Goal: Task Accomplishment & Management: Complete application form

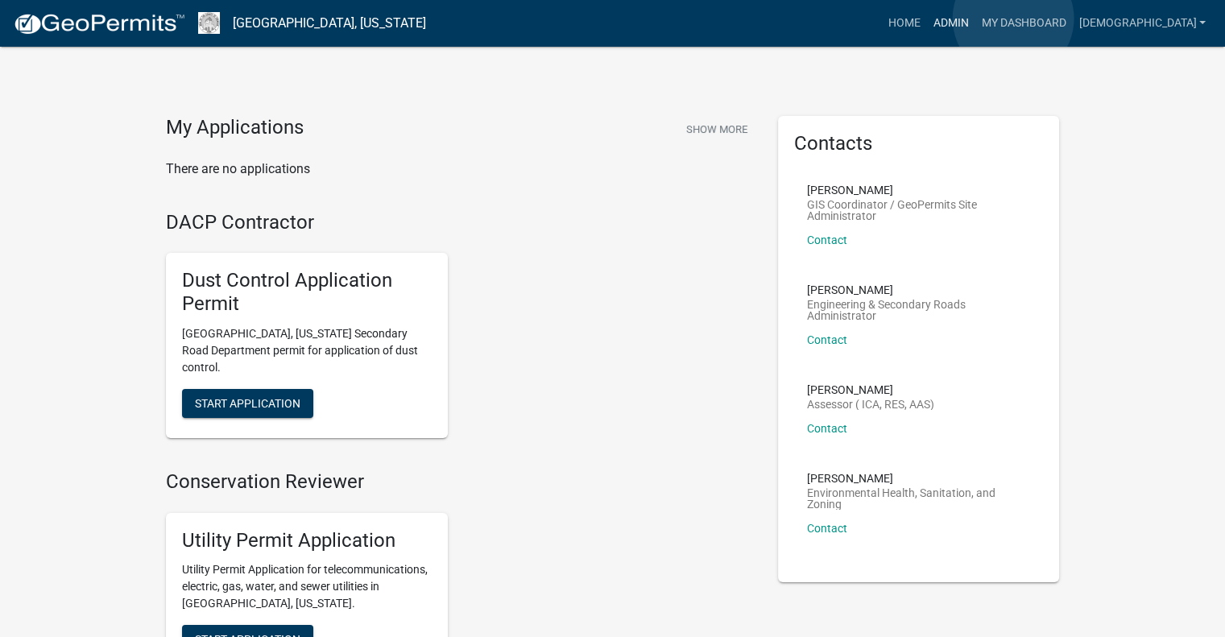
click at [975, 19] on link "Admin" at bounding box center [950, 23] width 48 height 31
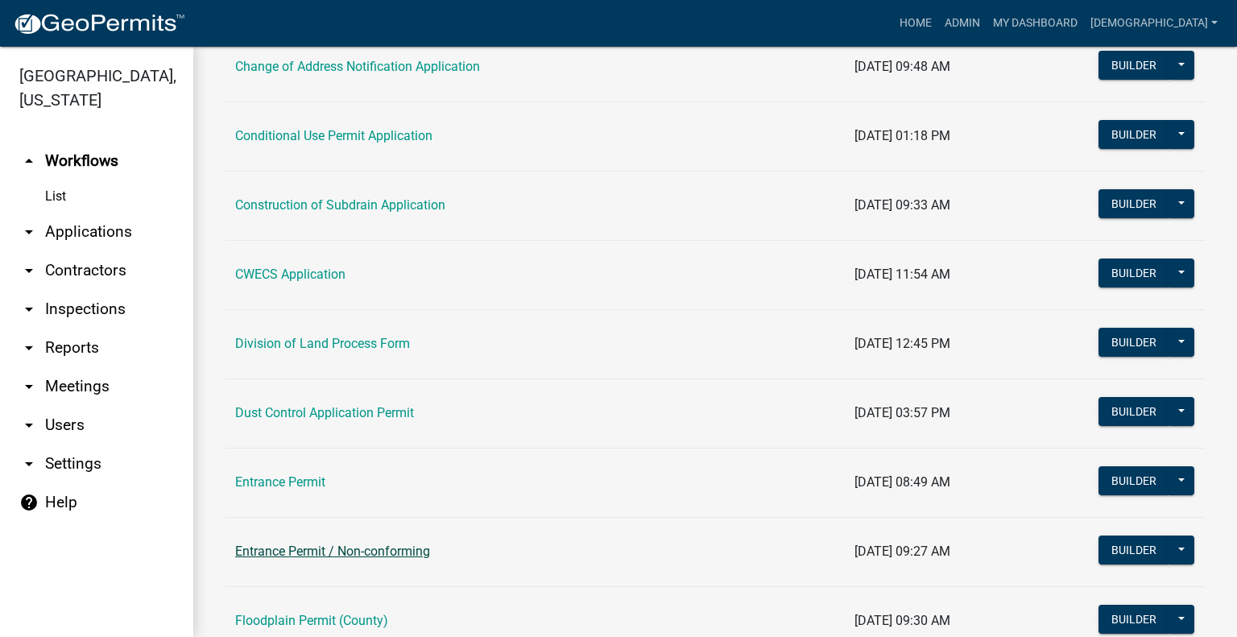
scroll to position [483, 0]
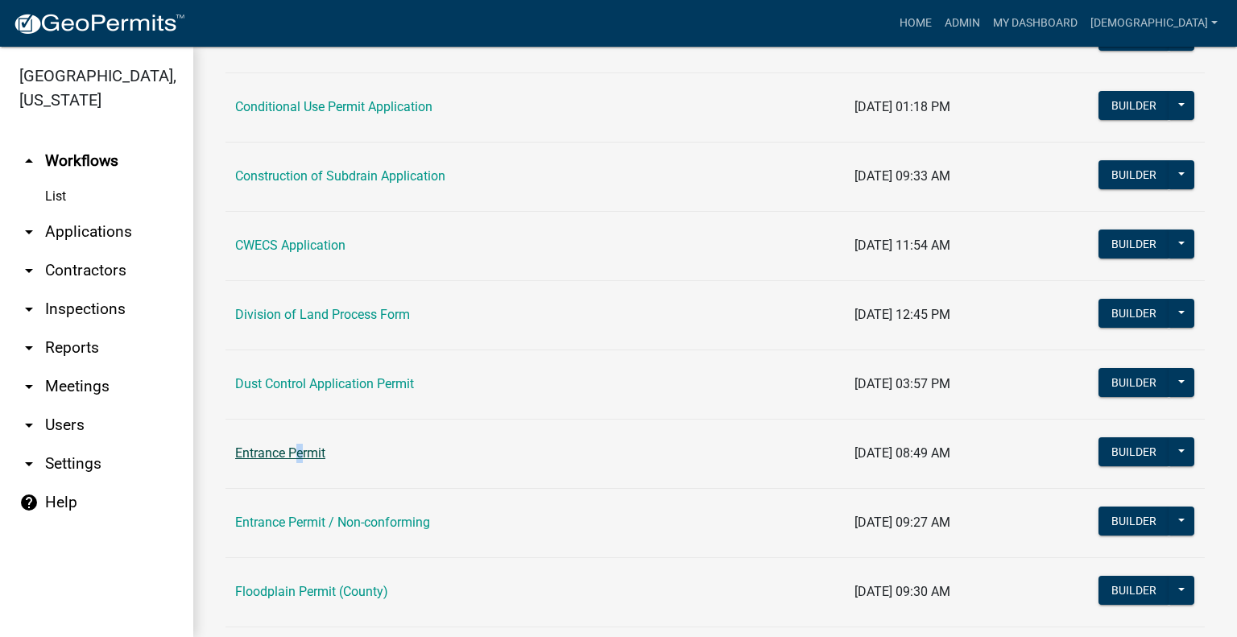
click at [293, 444] on td "Entrance Permit" at bounding box center [536, 453] width 620 height 69
click at [295, 453] on link "Entrance Permit" at bounding box center [280, 453] width 90 height 15
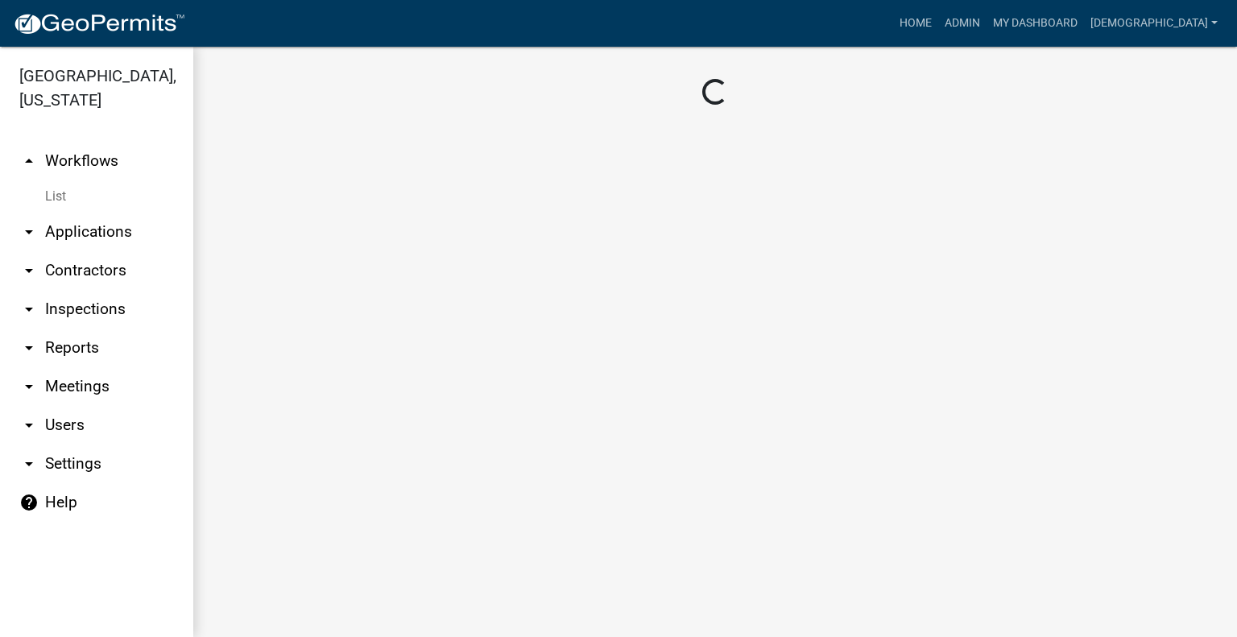
click at [295, 454] on main "Loading..." at bounding box center [715, 342] width 1044 height 591
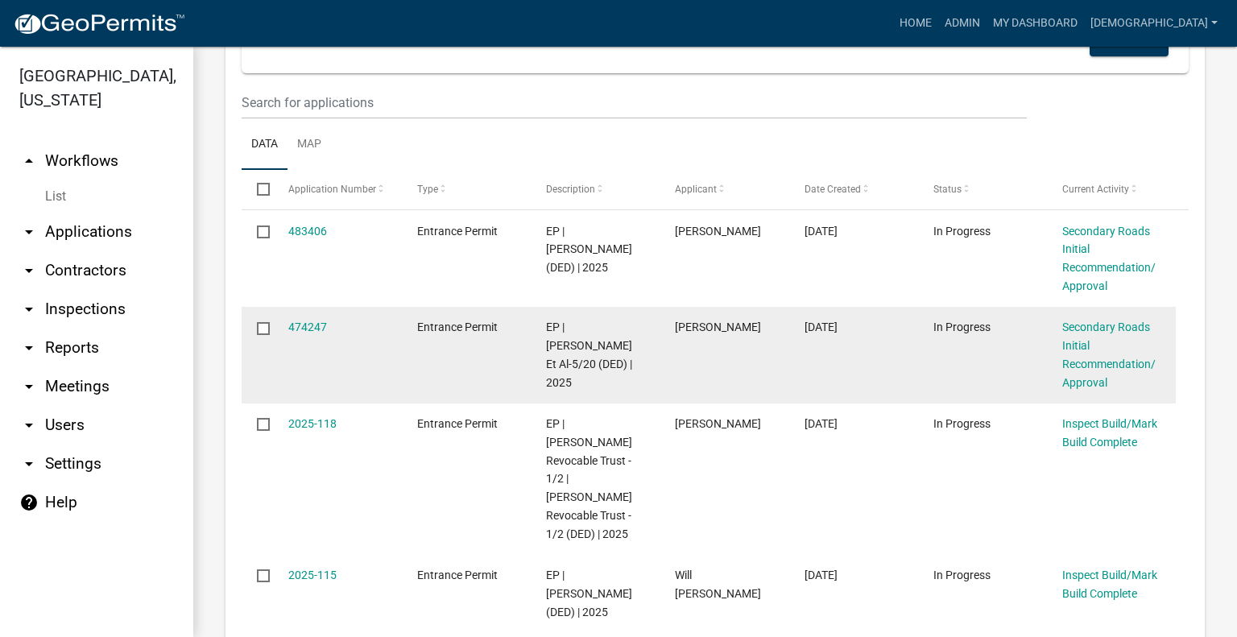
scroll to position [322, 0]
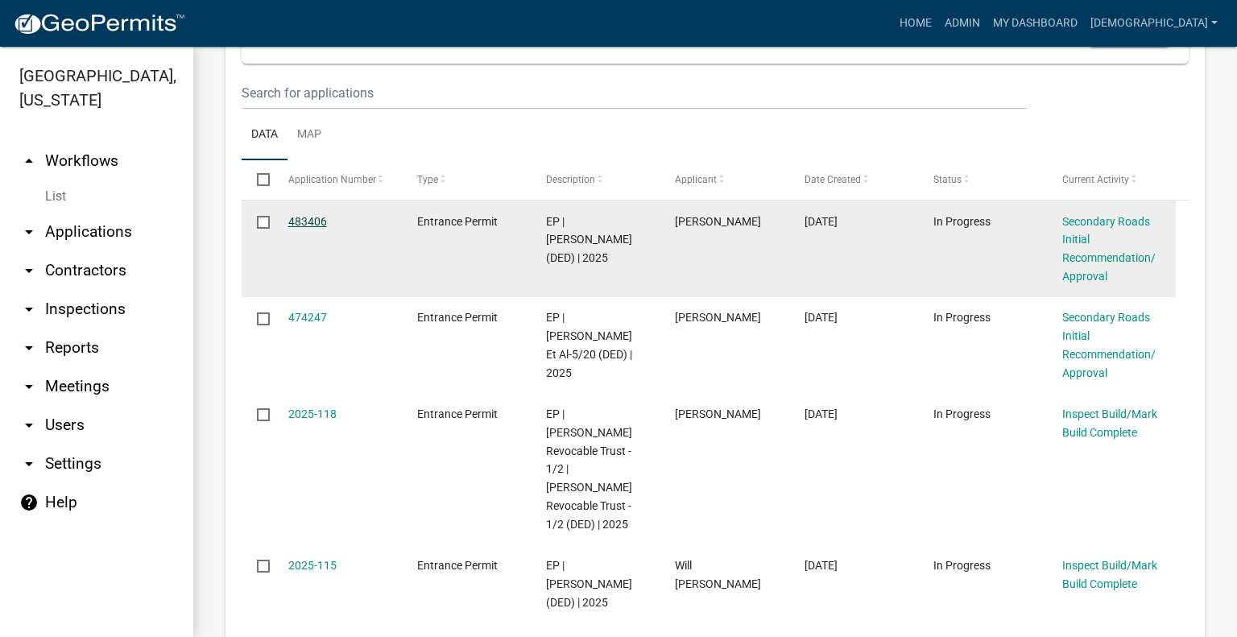
click at [307, 228] on link "483406" at bounding box center [307, 221] width 39 height 13
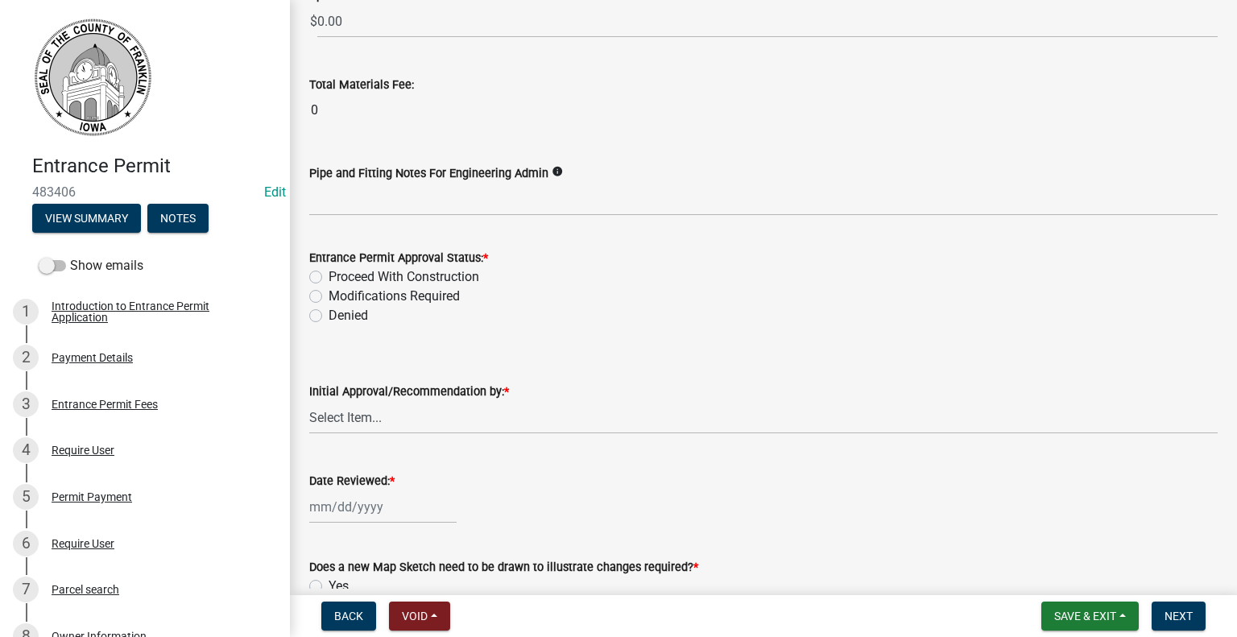
scroll to position [1450, 0]
click at [329, 270] on label "Proceed With Construction" at bounding box center [404, 276] width 151 height 19
click at [329, 270] on input "Proceed With Construction" at bounding box center [334, 272] width 10 height 10
radio input "true"
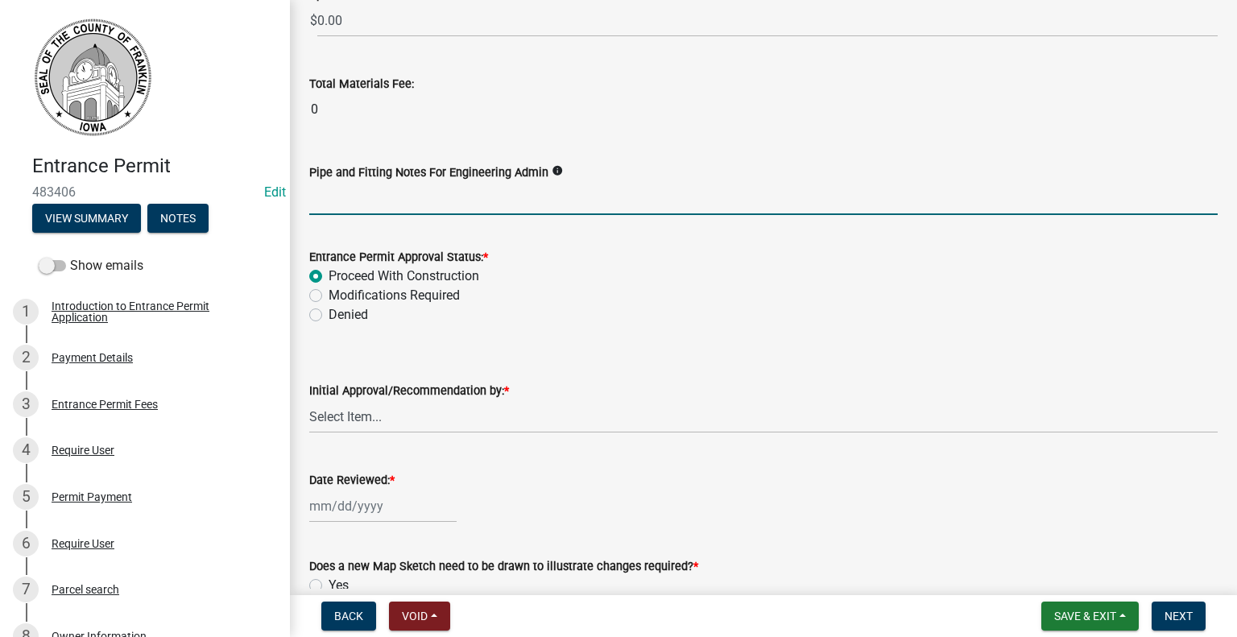
click at [387, 196] on input "Pipe and Fitting Notes For Engineering Admin" at bounding box center [763, 198] width 909 height 33
type input "t"
type input "plans attached in the permit"
click at [355, 405] on select "Select Item... [PERSON_NAME] [PERSON_NAME] [PERSON_NAME]" at bounding box center [763, 416] width 909 height 33
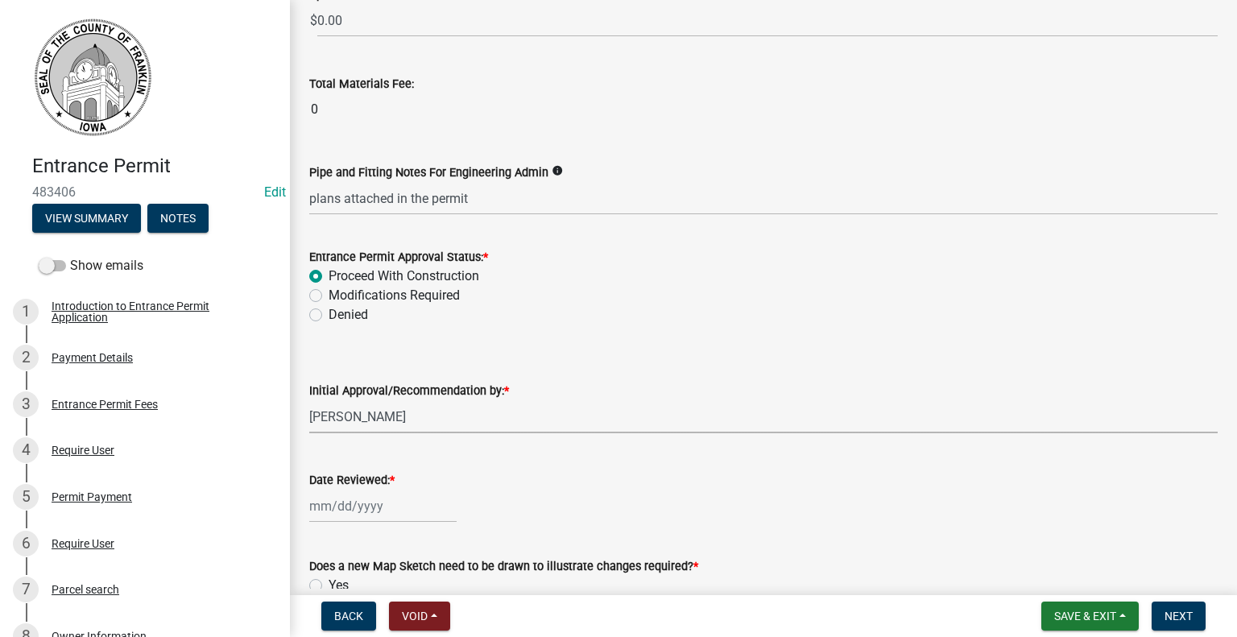
click at [309, 400] on select "Select Item... [PERSON_NAME] [PERSON_NAME] [PERSON_NAME]" at bounding box center [763, 416] width 909 height 33
select select "67b5523f-b695-4451-84c2-e4904f619367"
select select "10"
select select "2025"
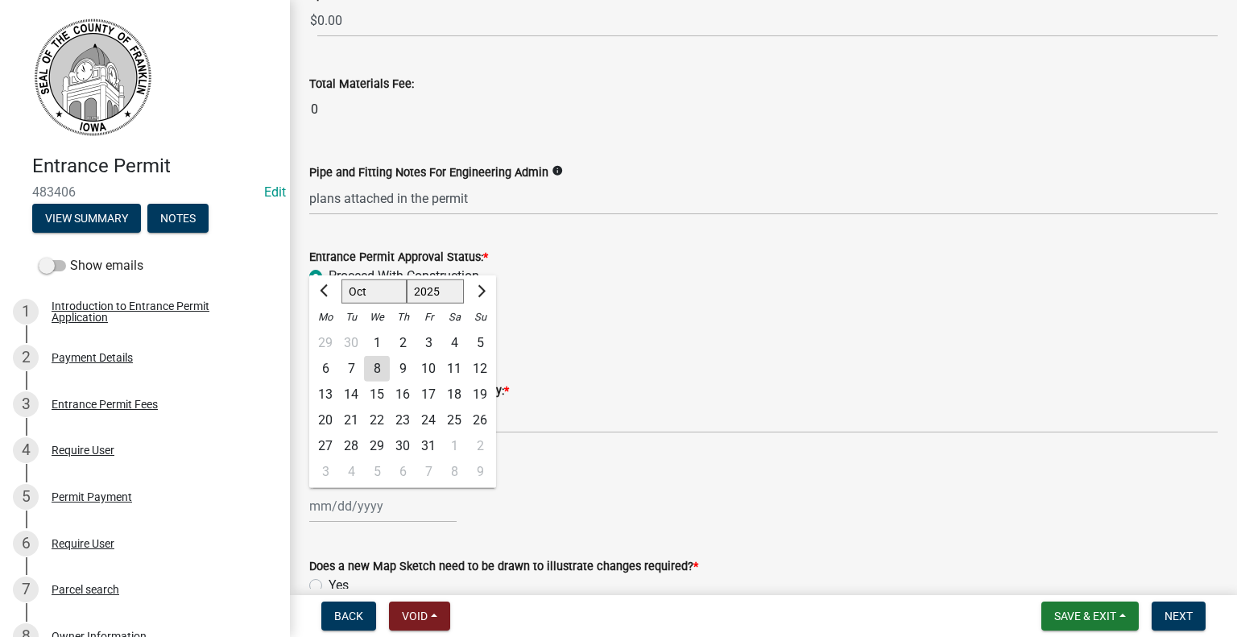
click at [359, 498] on div "[PERSON_NAME] Feb Mar Apr [PERSON_NAME][DATE] Oct Nov [DATE] 1526 1527 1528 152…" at bounding box center [382, 506] width 147 height 33
click at [376, 374] on div "8" at bounding box center [377, 369] width 26 height 26
type input "[DATE]"
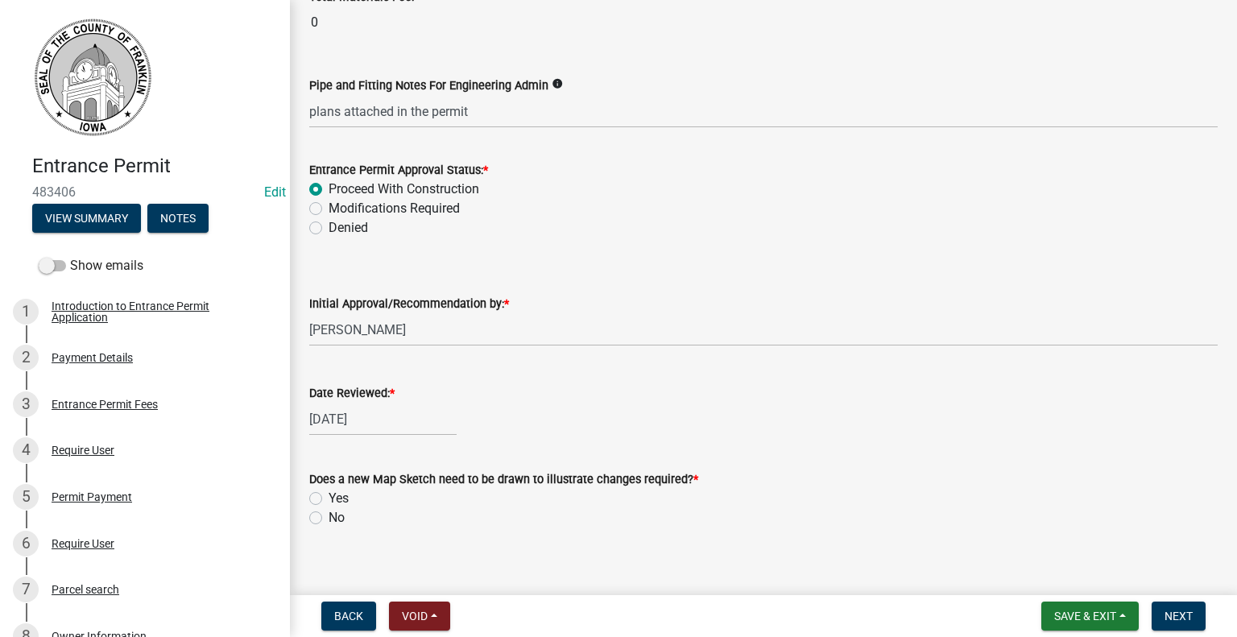
scroll to position [1552, 0]
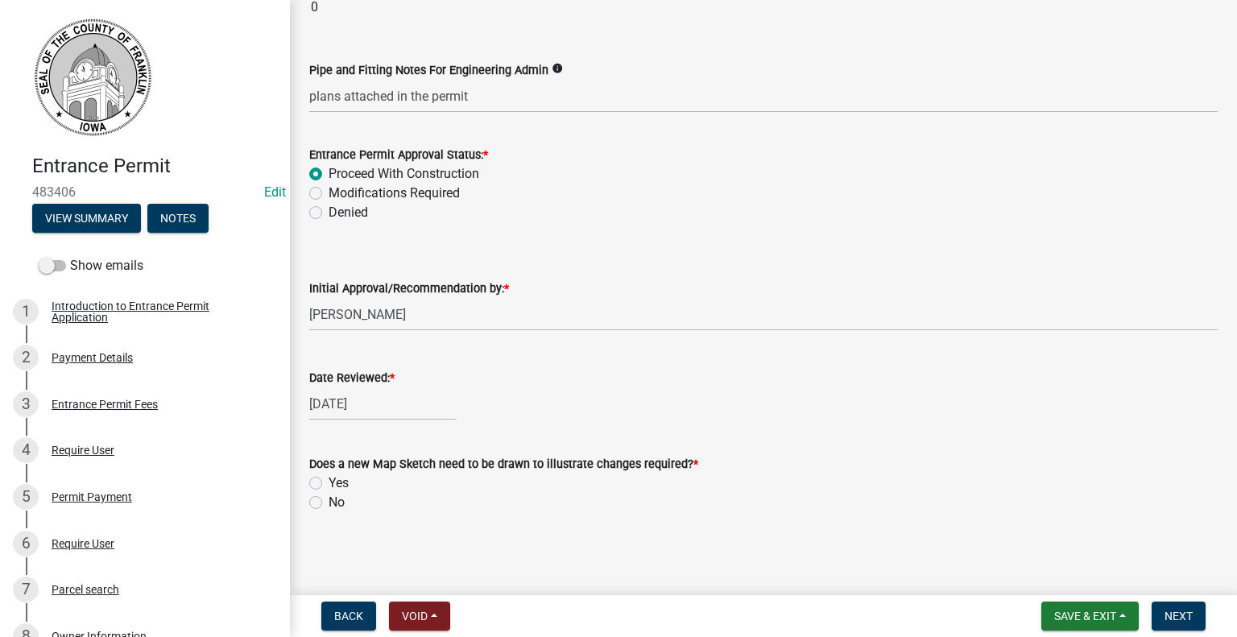
click at [329, 500] on label "No" at bounding box center [337, 502] width 16 height 19
click at [329, 500] on input "No" at bounding box center [334, 498] width 10 height 10
radio input "true"
click at [1160, 616] on button "Next" at bounding box center [1179, 616] width 54 height 29
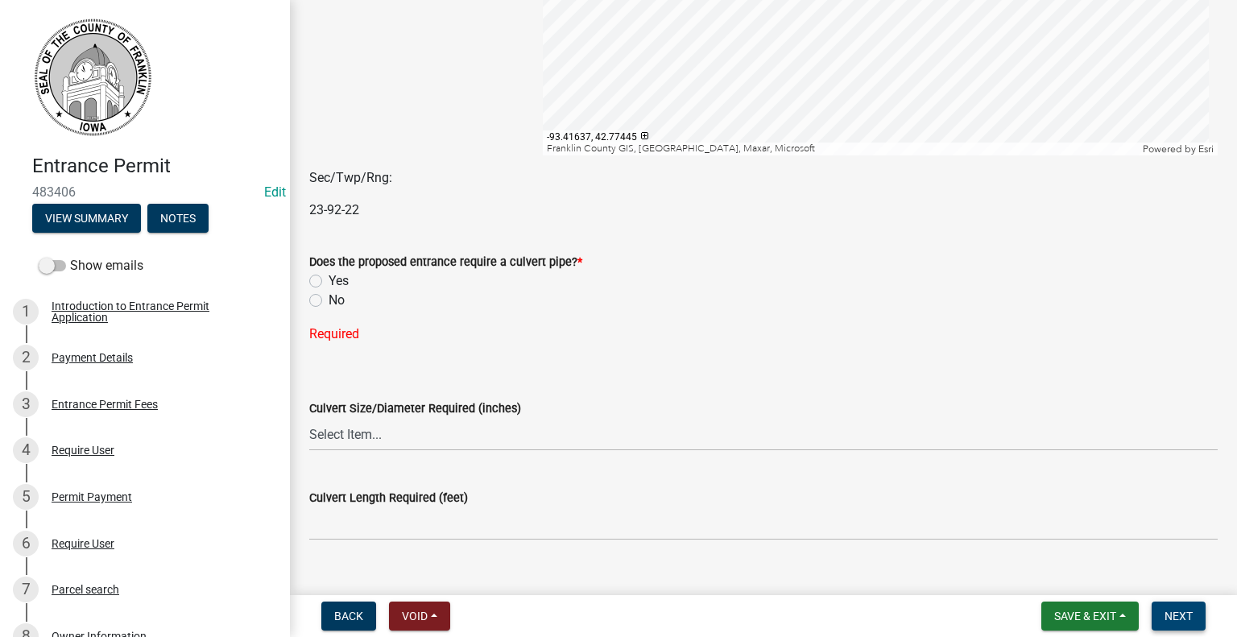
scroll to position [376, 0]
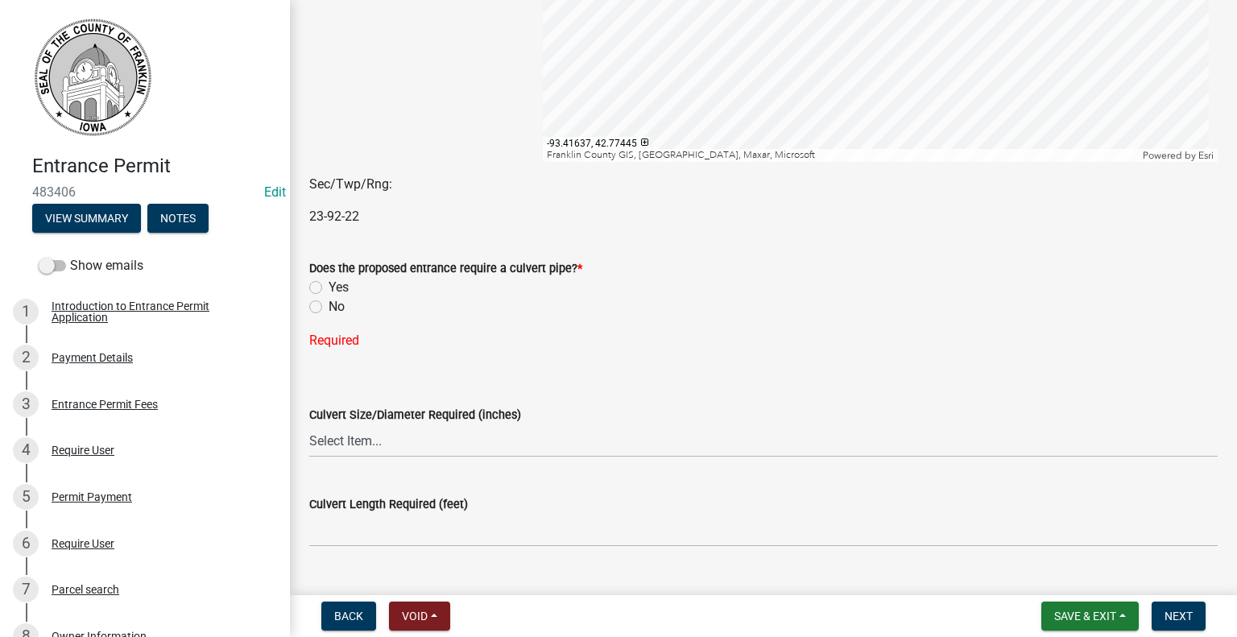
click at [329, 288] on label "Yes" at bounding box center [339, 287] width 20 height 19
click at [329, 288] on input "Yes" at bounding box center [334, 283] width 10 height 10
radio input "true"
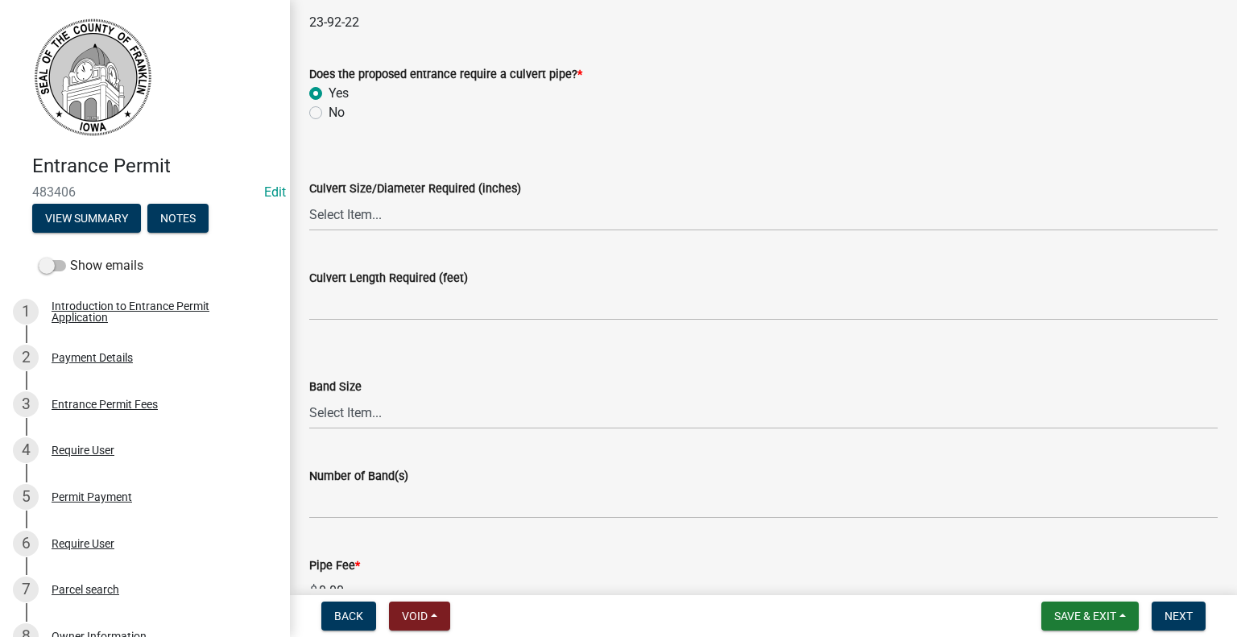
scroll to position [618, 0]
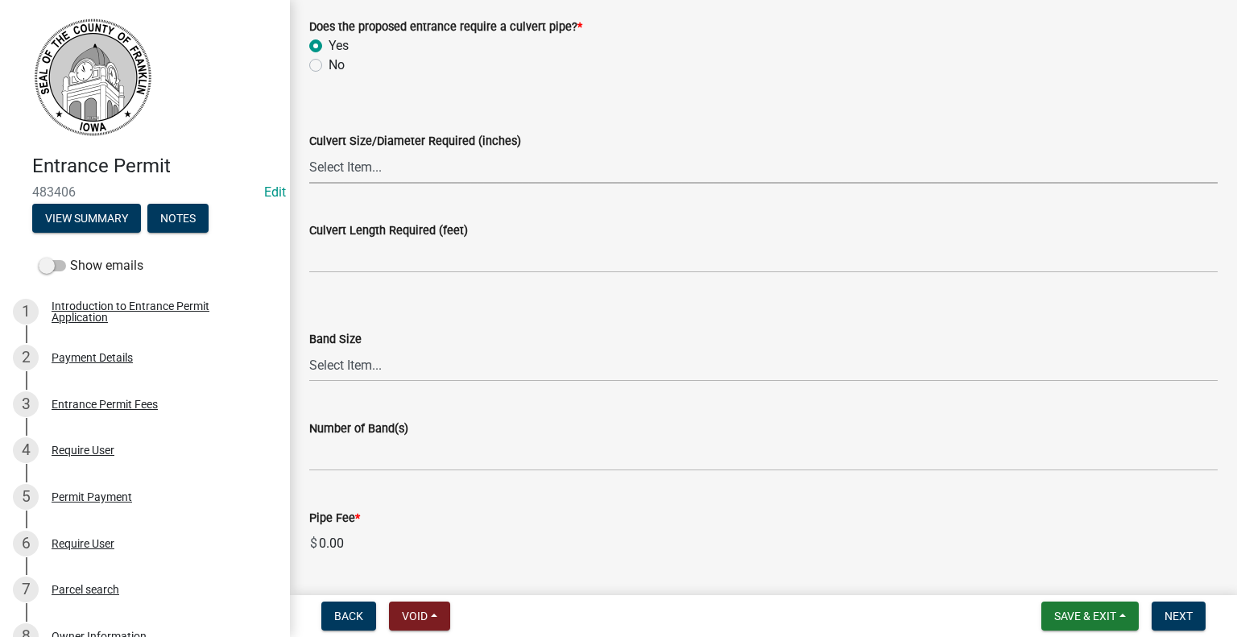
click at [461, 167] on select "Select Item... 15 18 21 24 30 36 42" at bounding box center [763, 167] width 909 height 33
click at [309, 151] on select "Select Item... 15 18 21 24 30 36 42" at bounding box center [763, 167] width 909 height 33
select select "ed46dcb9-d460-48ae-96cc-245aa29581a8"
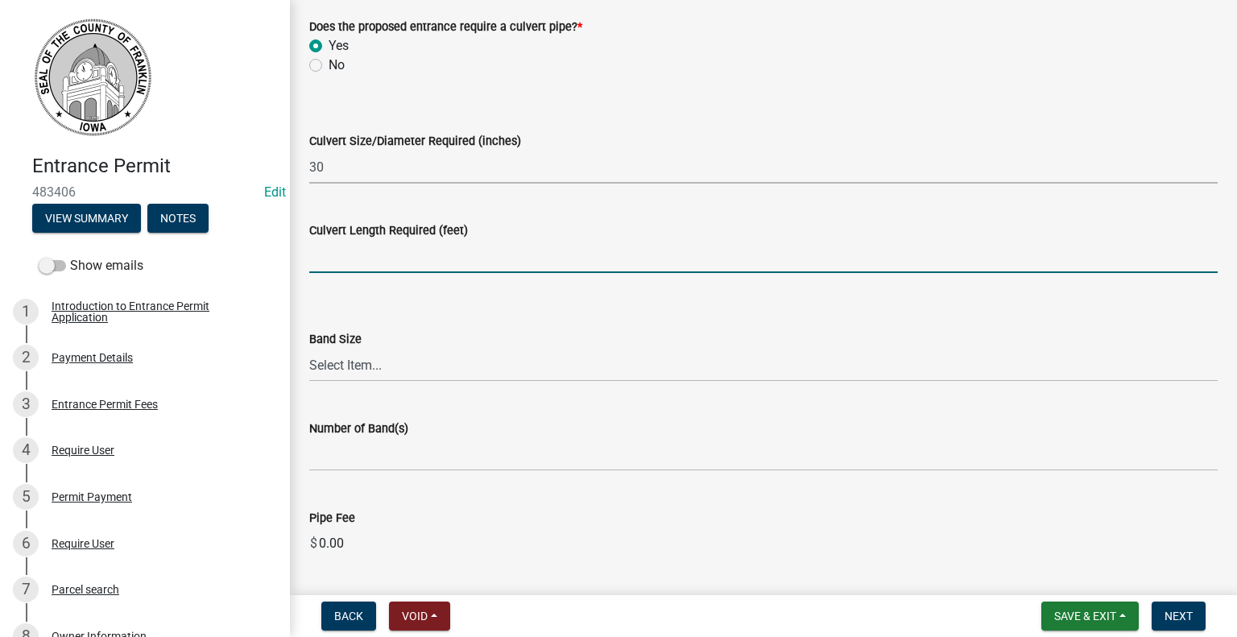
click at [477, 251] on input "text" at bounding box center [763, 256] width 909 height 33
click at [568, 168] on select "Select Item... 15 18 21 24 30 36 42" at bounding box center [763, 167] width 909 height 33
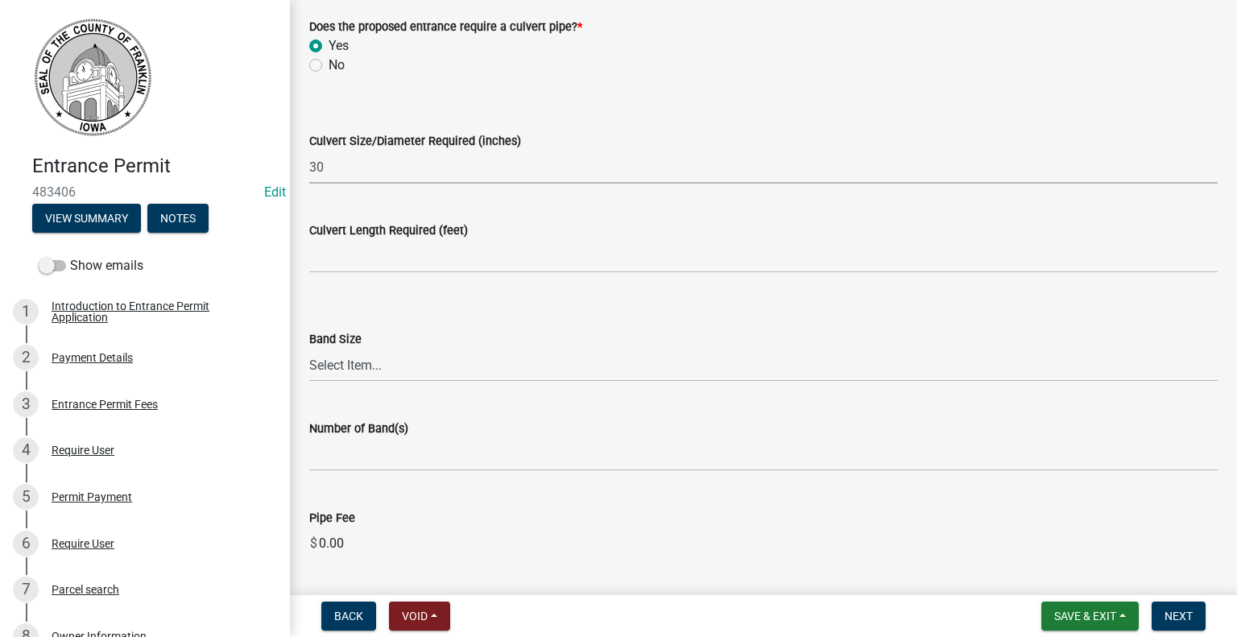
click at [351, 160] on select "Select Item... 15 18 21 24 30 36 42" at bounding box center [763, 167] width 909 height 33
click at [333, 154] on select "Select Item... 15 18 21 24 30 36 42" at bounding box center [763, 167] width 909 height 33
click at [329, 60] on label "No" at bounding box center [337, 65] width 16 height 19
click at [329, 60] on input "No" at bounding box center [334, 61] width 10 height 10
radio input "true"
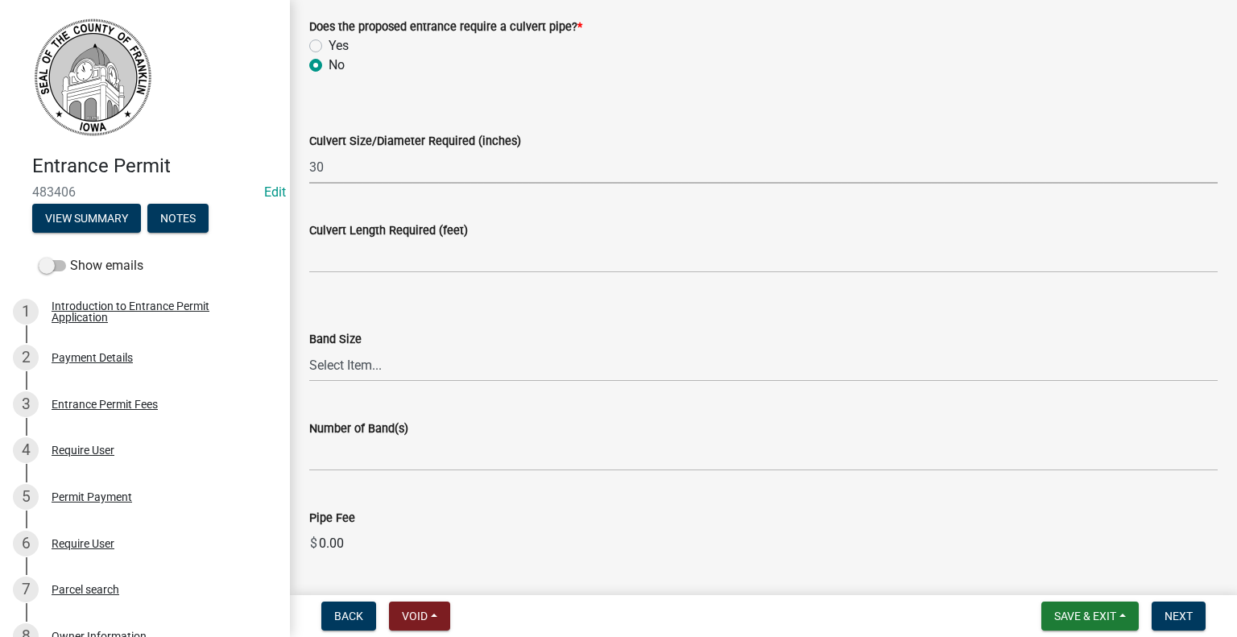
click at [338, 176] on select "Select Item... 15 18 21 24 30 36 42" at bounding box center [763, 167] width 909 height 33
click at [425, 139] on label "Culvert Size/Diameter Required (inches)" at bounding box center [415, 141] width 212 height 11
click at [425, 151] on select "Select Item... 15 18 21 24 30 36 42" at bounding box center [763, 167] width 909 height 33
click at [425, 139] on label "Culvert Size/Diameter Required (inches)" at bounding box center [415, 141] width 212 height 11
click at [425, 151] on select "Select Item... 15 18 21 24 30 36 42" at bounding box center [763, 167] width 909 height 33
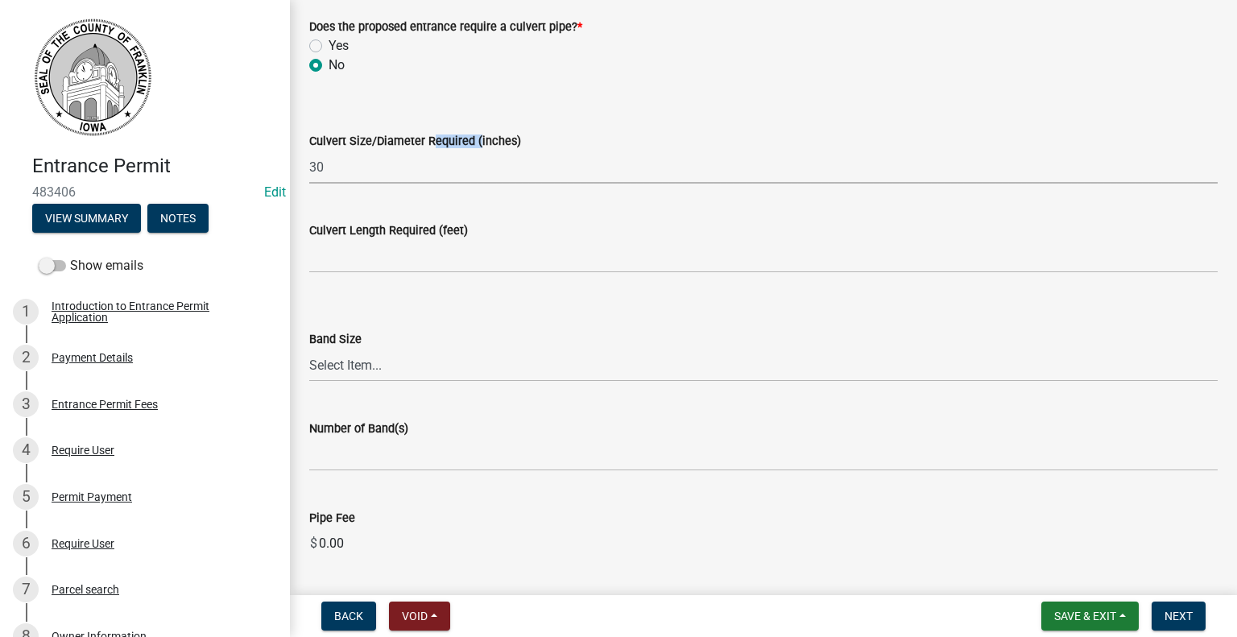
drag, startPoint x: 314, startPoint y: 157, endPoint x: 267, endPoint y: 165, distance: 48.2
click at [267, 165] on div "Entrance Permit 483406 Edit View Summary Notes Show emails 1 Introduction to En…" at bounding box center [618, 318] width 1237 height 637
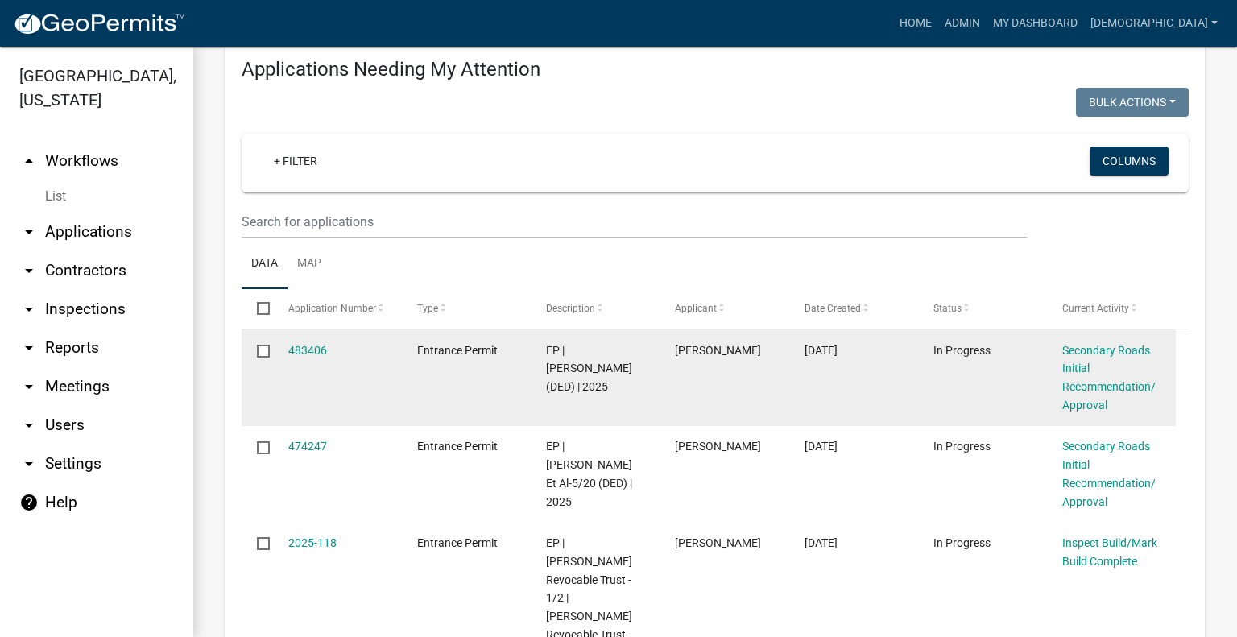
scroll to position [242, 0]
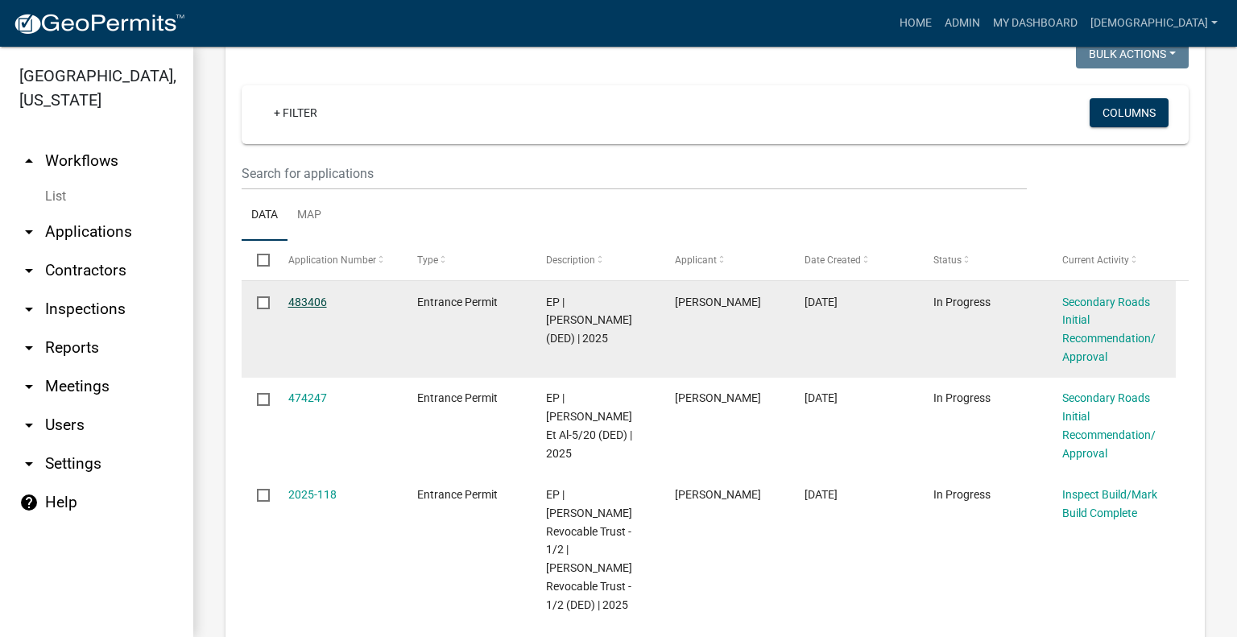
click at [317, 309] on link "483406" at bounding box center [307, 302] width 39 height 13
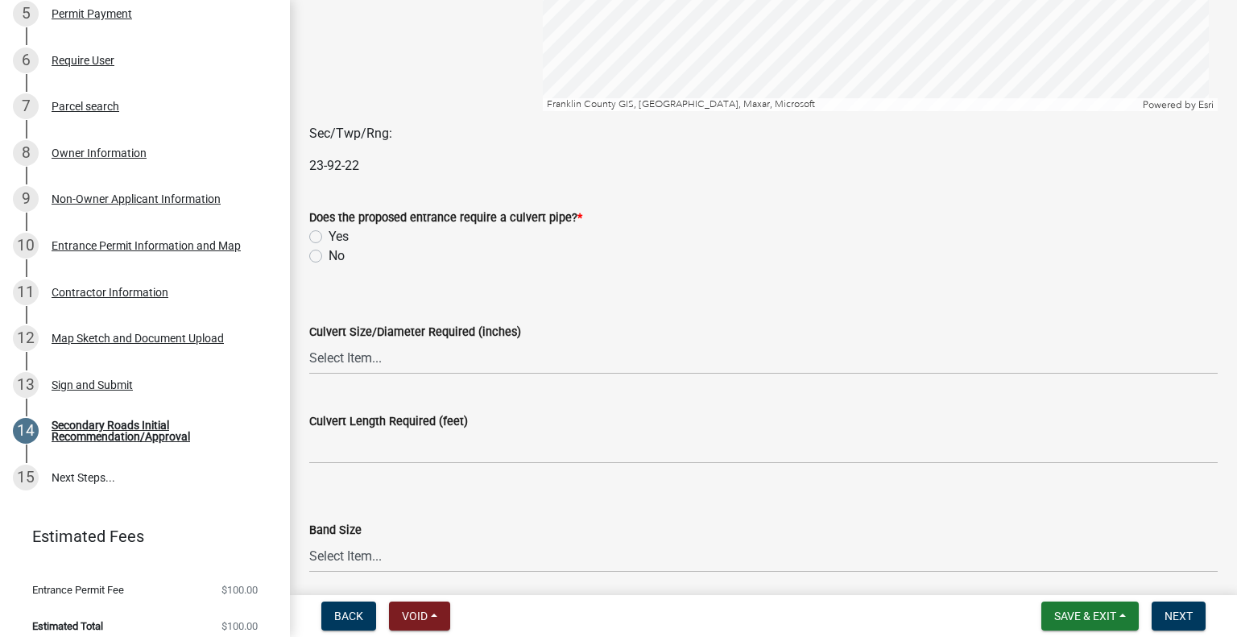
scroll to position [483, 0]
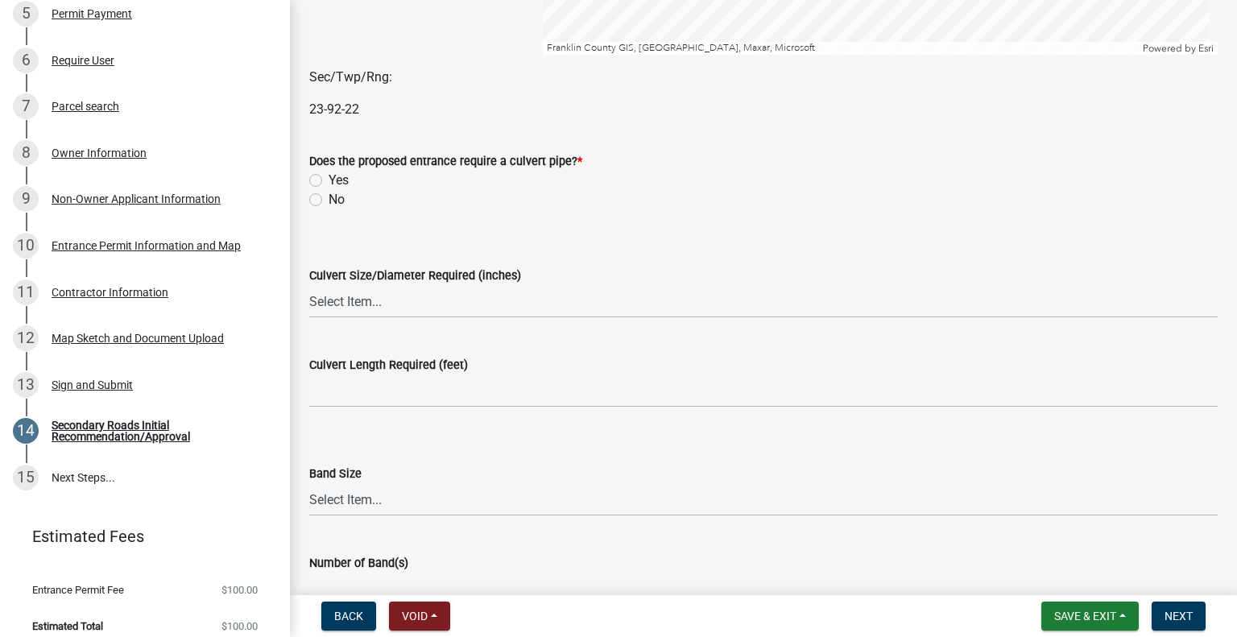
click at [309, 201] on div "Does the proposed entrance require a culvert pipe? * Yes No" at bounding box center [763, 170] width 933 height 77
click at [329, 199] on label "No" at bounding box center [337, 199] width 16 height 19
click at [329, 199] on input "No" at bounding box center [334, 195] width 10 height 10
radio input "true"
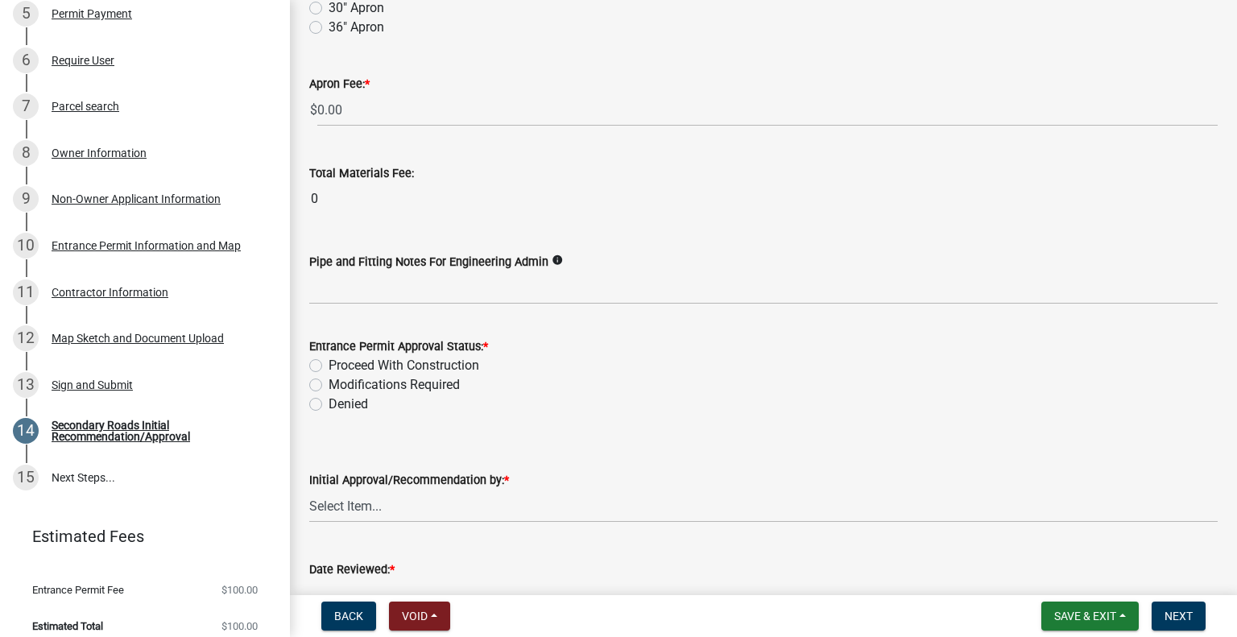
scroll to position [1370, 0]
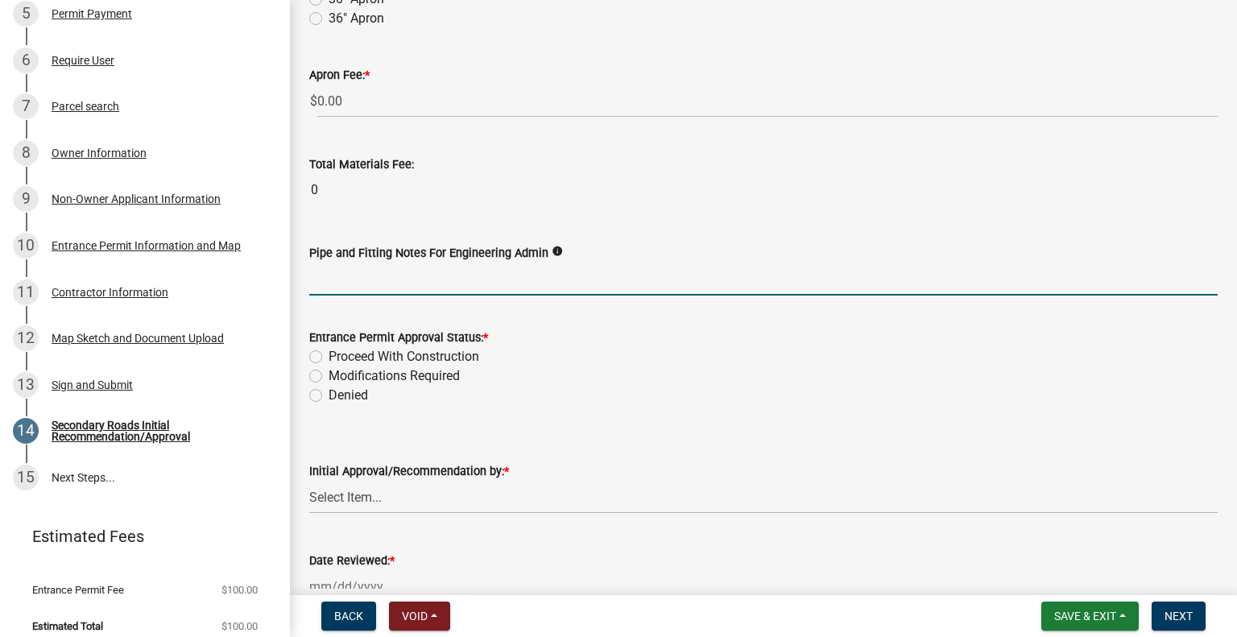
click at [401, 280] on input "Pipe and Fitting Notes For Engineering Admin" at bounding box center [763, 279] width 909 height 33
click at [535, 283] on input "see attachment for engineered plans" at bounding box center [763, 279] width 909 height 33
type input "see attachment for engineered plans"
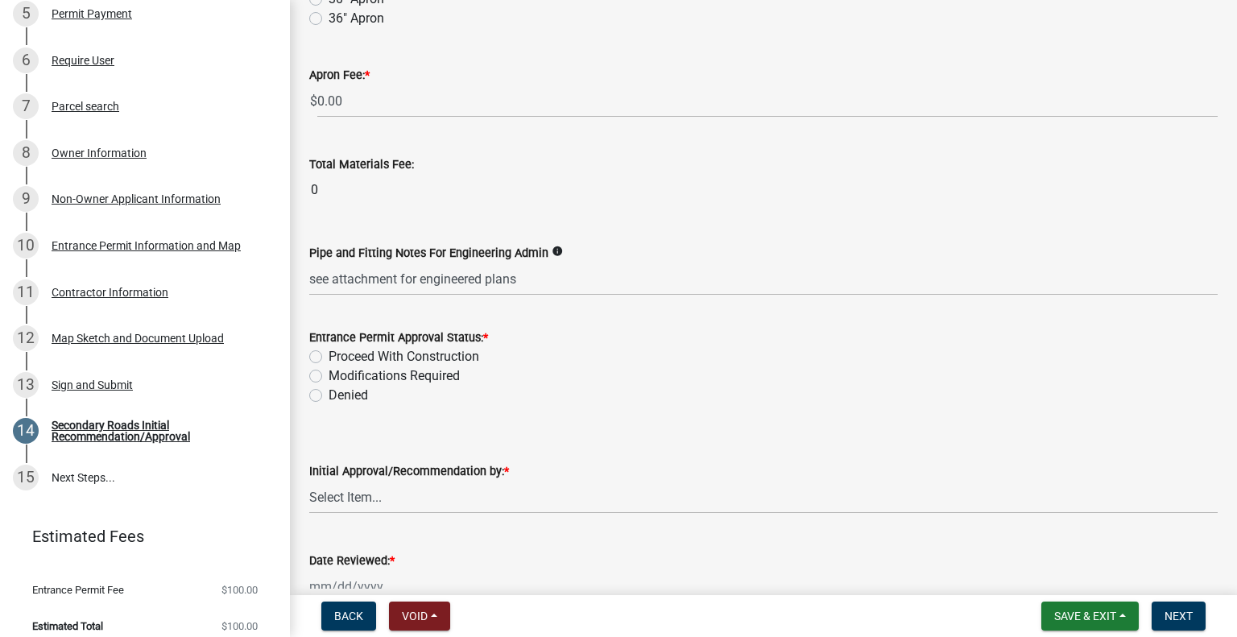
click at [324, 347] on div "Proceed With Construction" at bounding box center [763, 356] width 909 height 19
click at [329, 354] on label "Proceed With Construction" at bounding box center [404, 356] width 151 height 19
click at [329, 354] on input "Proceed With Construction" at bounding box center [334, 352] width 10 height 10
radio input "true"
click at [428, 505] on select "Select Item... [PERSON_NAME] [PERSON_NAME] [PERSON_NAME]" at bounding box center [763, 497] width 909 height 33
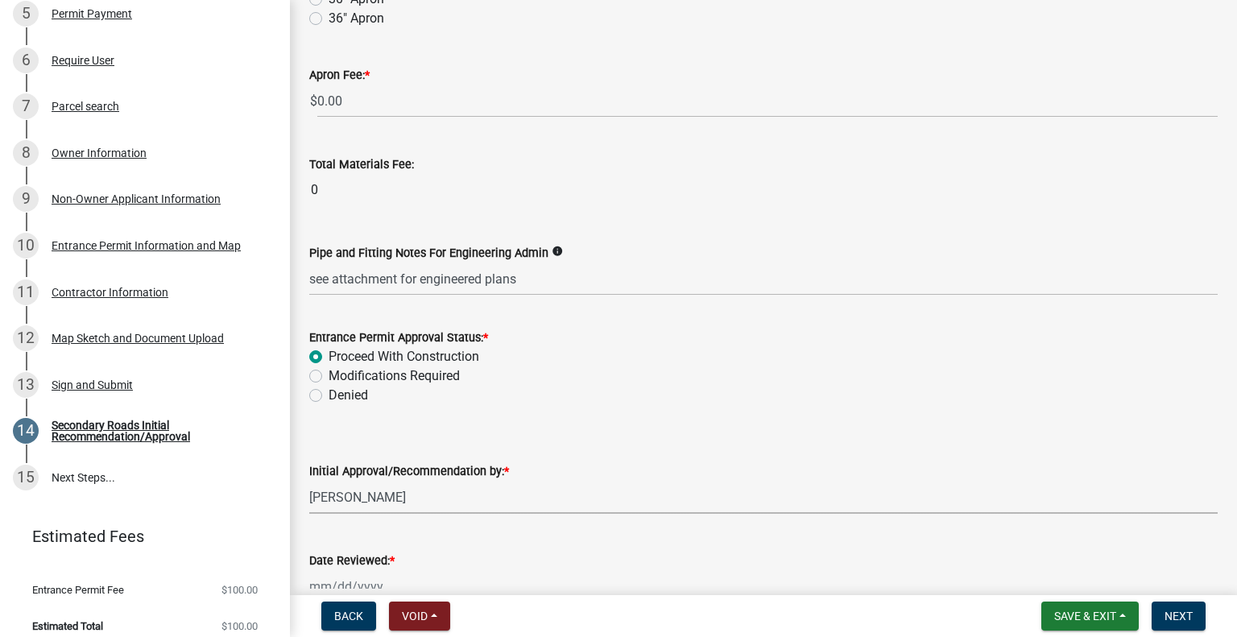
click at [309, 481] on select "Select Item... [PERSON_NAME] [PERSON_NAME] [PERSON_NAME]" at bounding box center [763, 497] width 909 height 33
select select "67b5523f-b695-4451-84c2-e4904f619367"
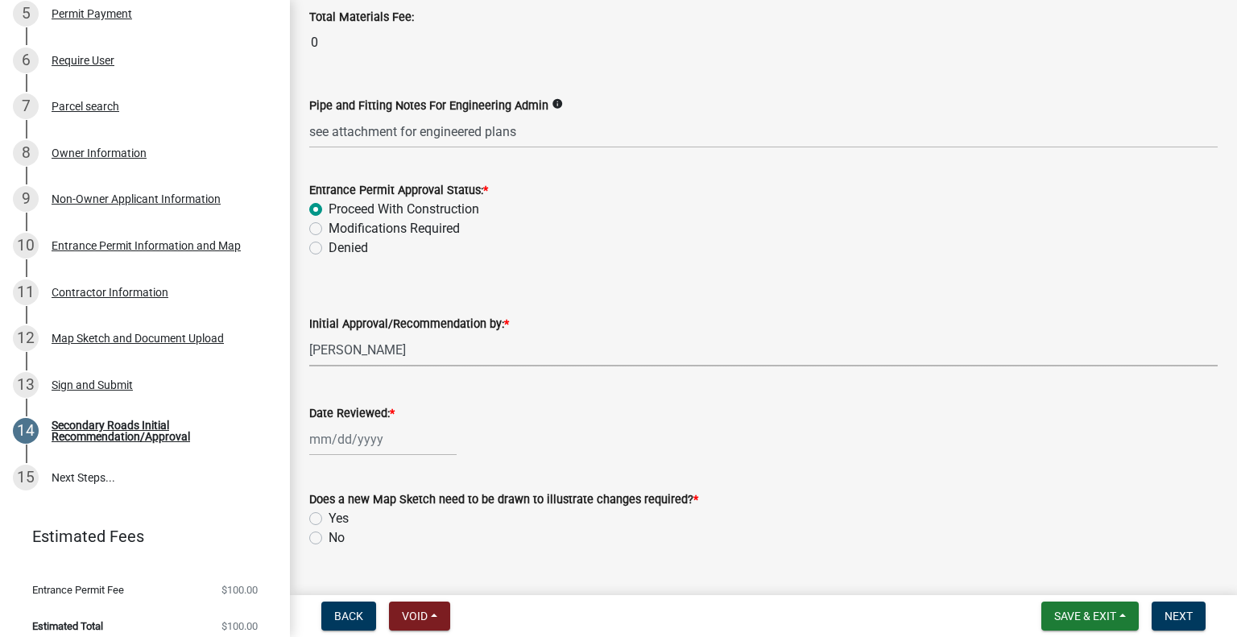
scroll to position [1552, 0]
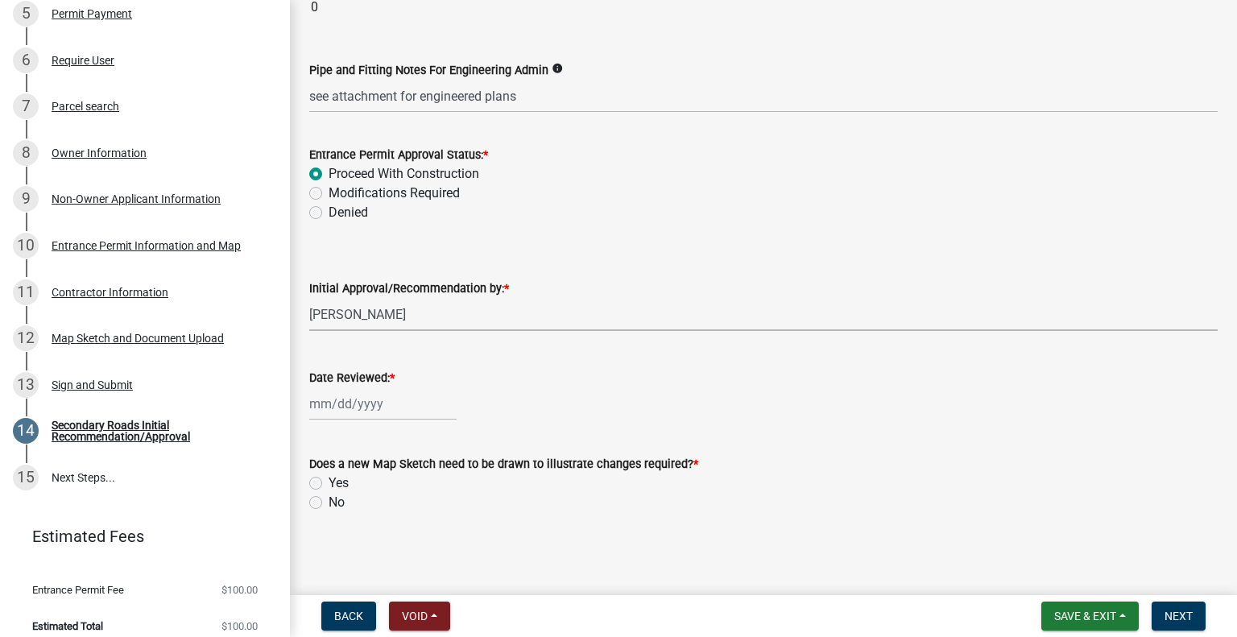
click at [408, 419] on input "Date Reviewed: *" at bounding box center [382, 404] width 147 height 33
select select "10"
select select "2025"
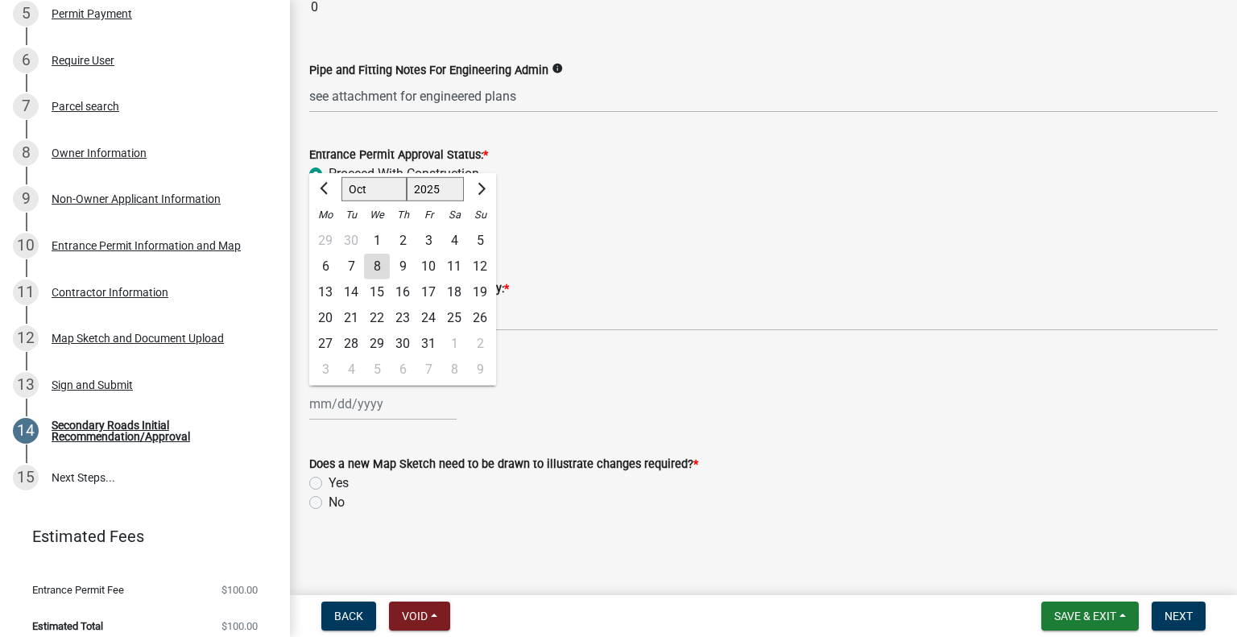
click at [383, 270] on div "8" at bounding box center [377, 267] width 26 height 26
type input "[DATE]"
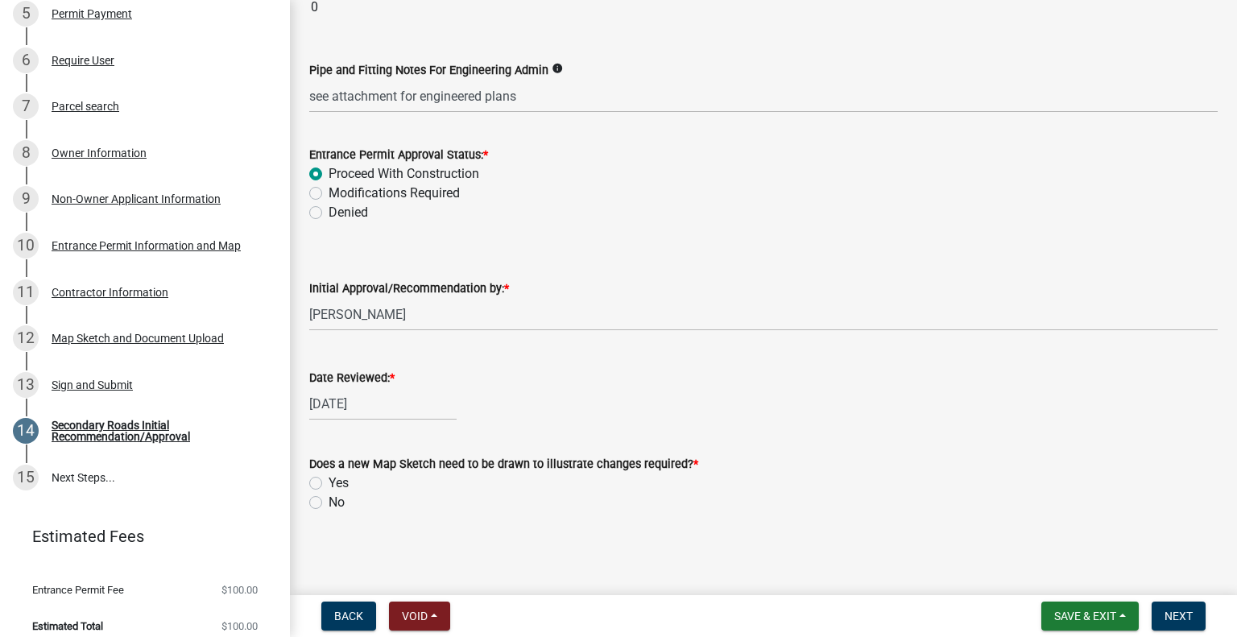
click at [321, 487] on div "Yes" at bounding box center [763, 483] width 909 height 19
click at [329, 507] on label "No" at bounding box center [337, 502] width 16 height 19
click at [329, 504] on input "No" at bounding box center [334, 498] width 10 height 10
radio input "true"
click at [1179, 619] on span "Next" at bounding box center [1179, 616] width 28 height 13
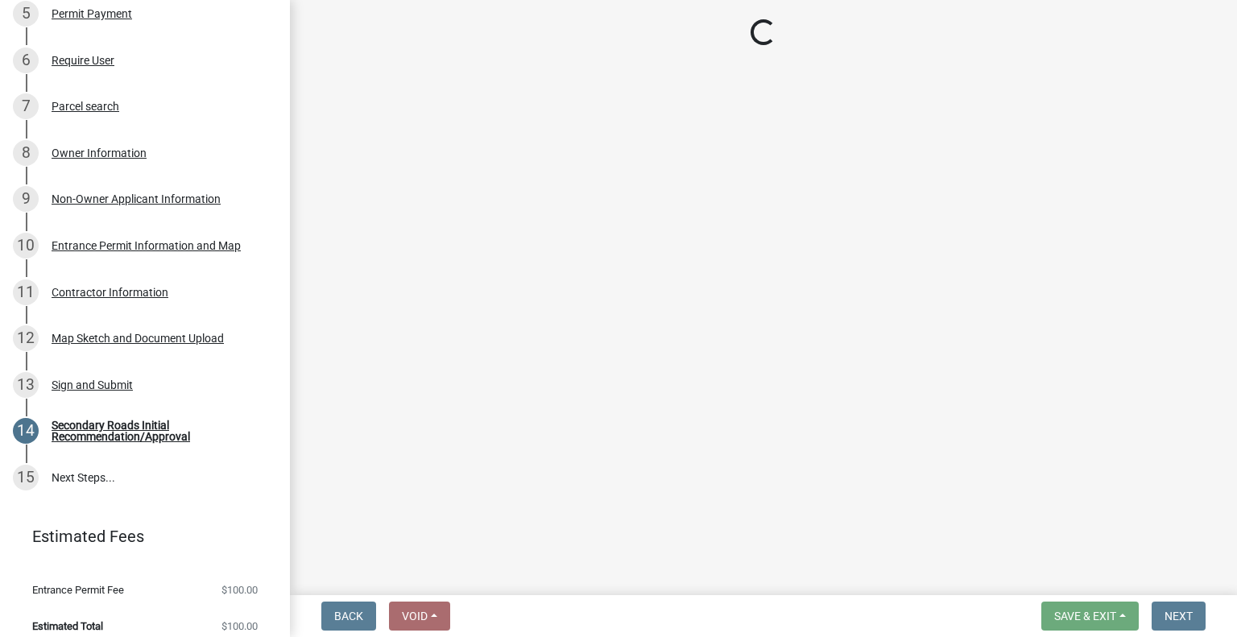
scroll to position [622, 0]
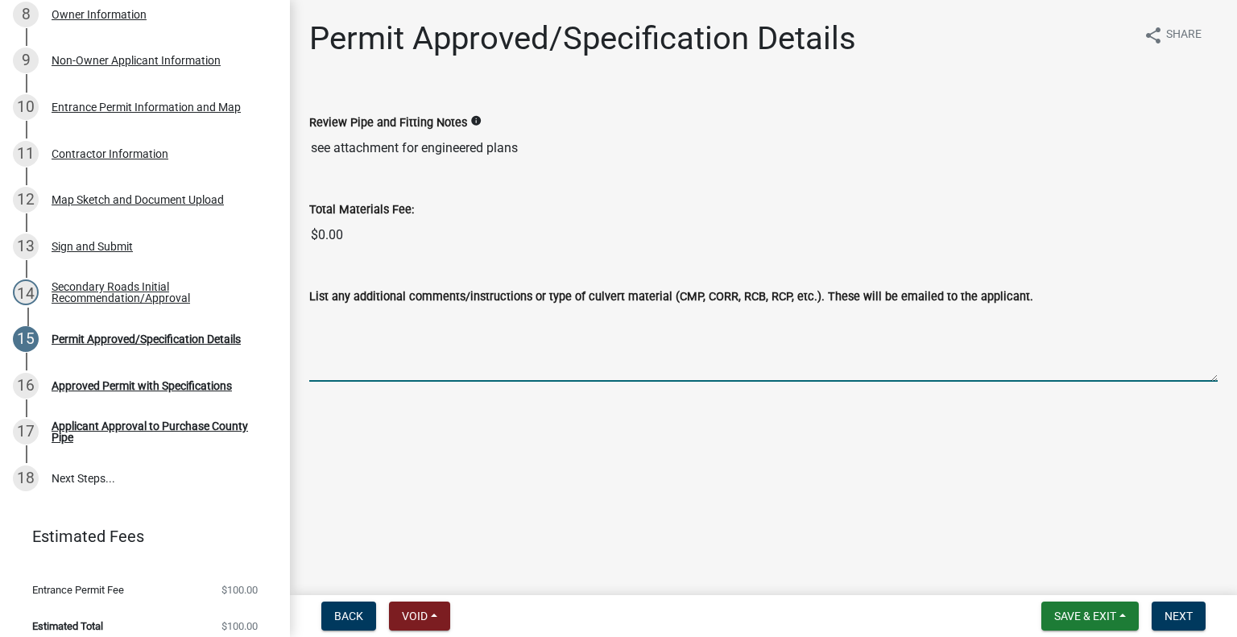
click at [378, 361] on textarea "List any additional comments/instructions or type of culvert material (CMP, COR…" at bounding box center [763, 344] width 909 height 76
type textarea "p"
type textarea "y"
click at [562, 335] on textarea "You're good to go with the plans you sent" at bounding box center [763, 344] width 909 height 76
type textarea "You're good to go with the plans you sent"
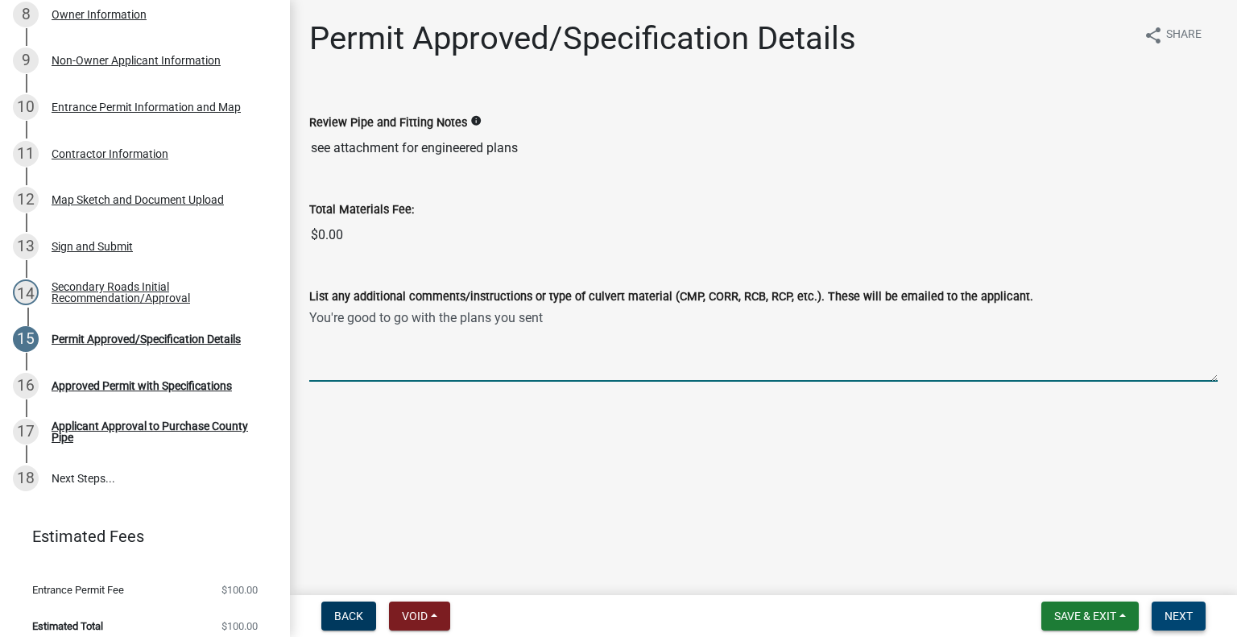
click at [1174, 623] on button "Next" at bounding box center [1179, 616] width 54 height 29
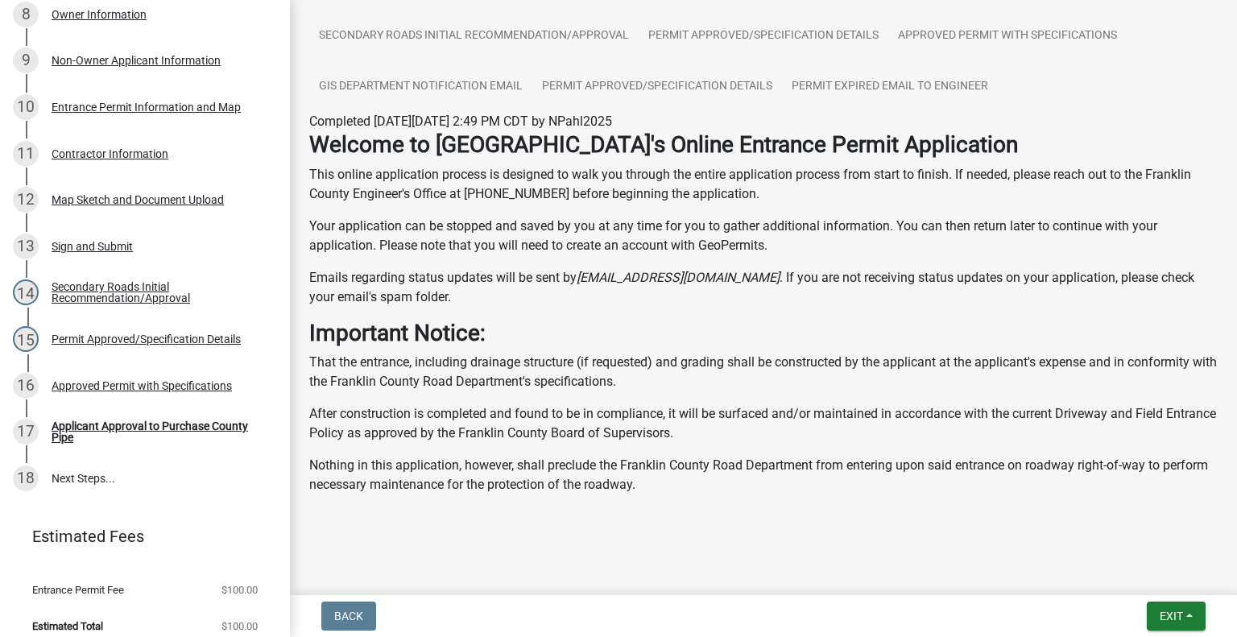
scroll to position [266, 0]
click at [1167, 604] on button "Exit" at bounding box center [1176, 616] width 59 height 29
click at [1142, 531] on button "Save" at bounding box center [1142, 535] width 129 height 39
